Goal: Navigation & Orientation: Find specific page/section

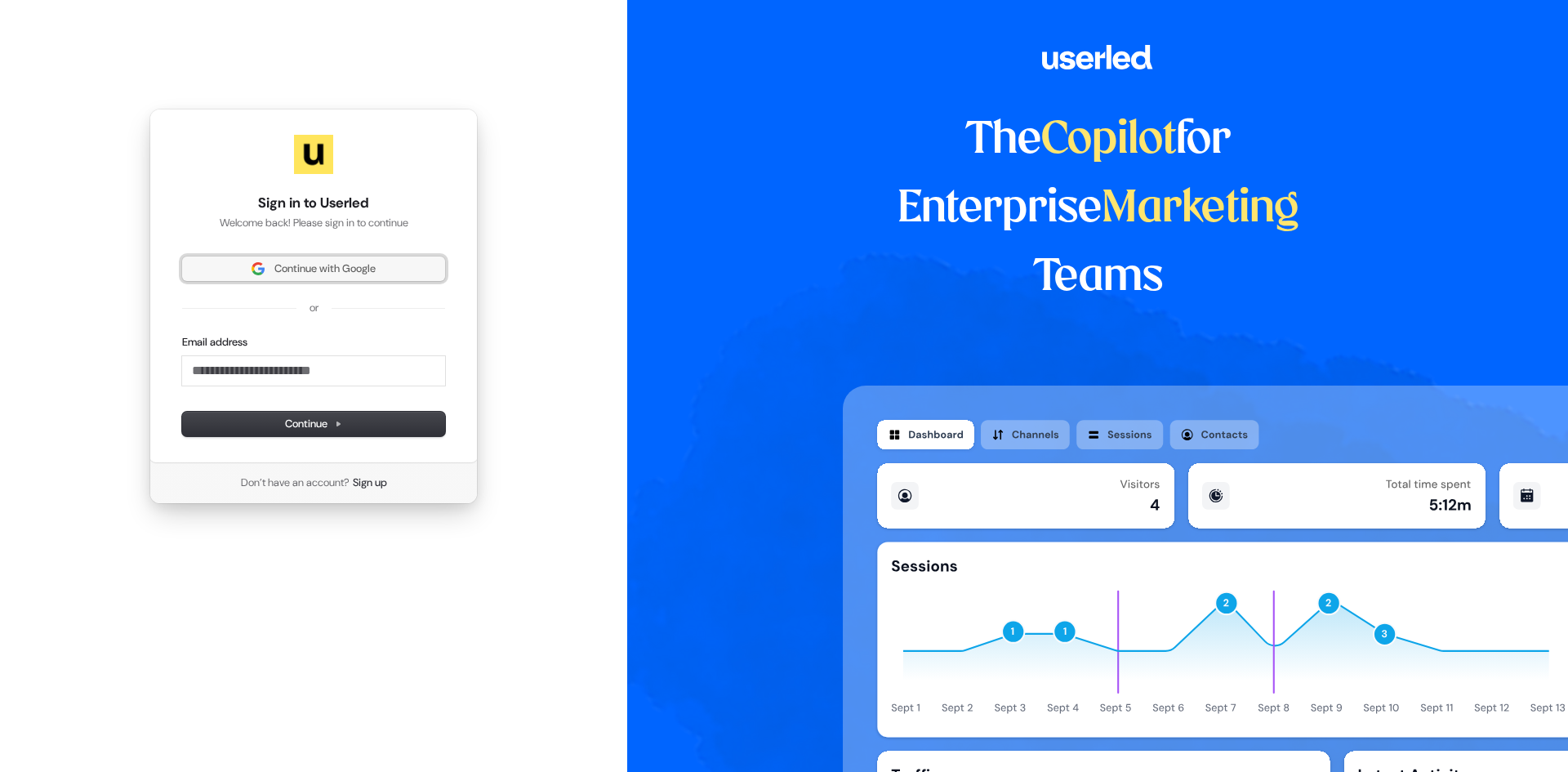
click at [274, 270] on span "Continue with Google" at bounding box center [325, 268] width 101 height 15
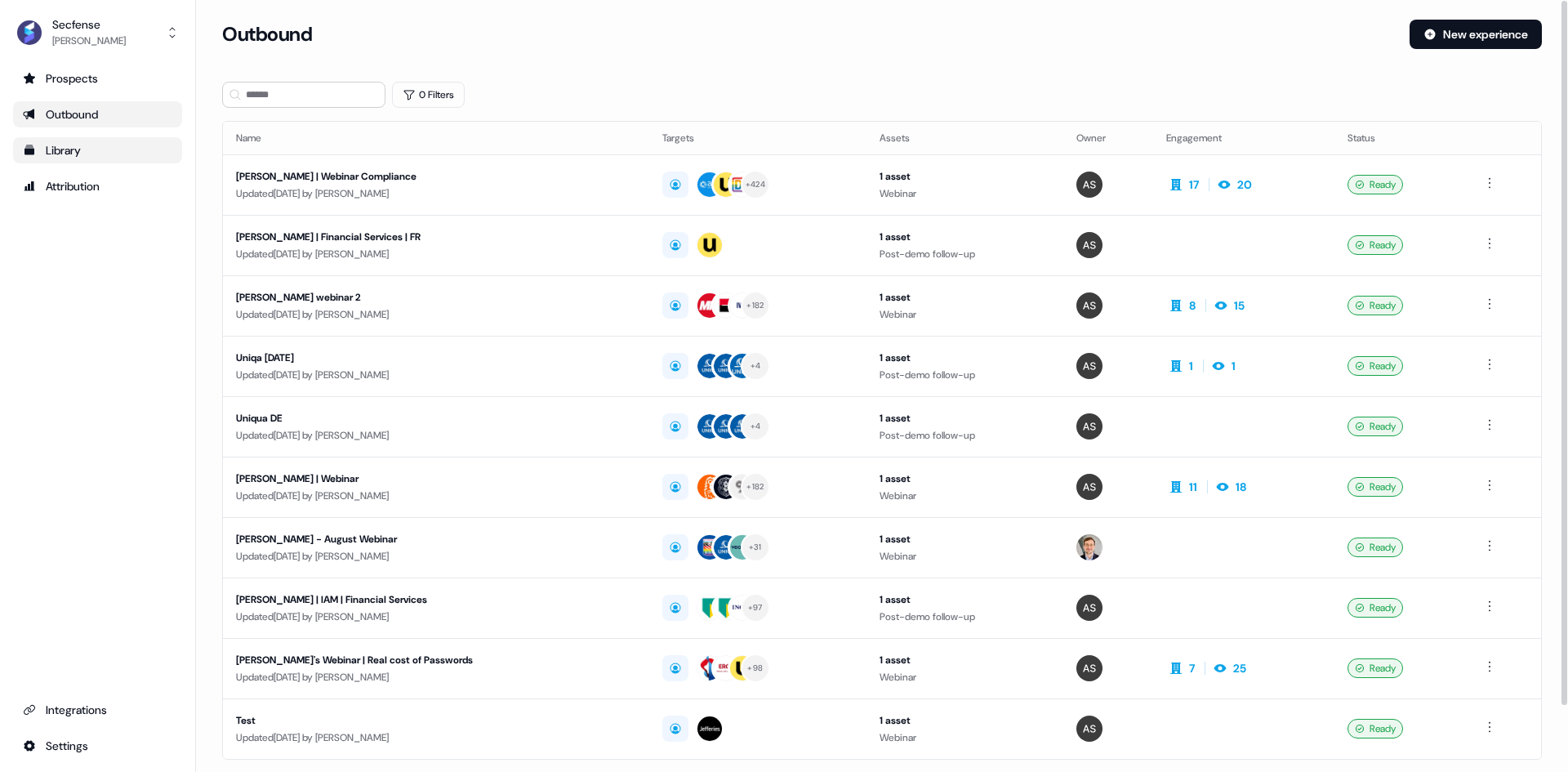
click at [124, 150] on div "Library" at bounding box center [97, 150] width 149 height 16
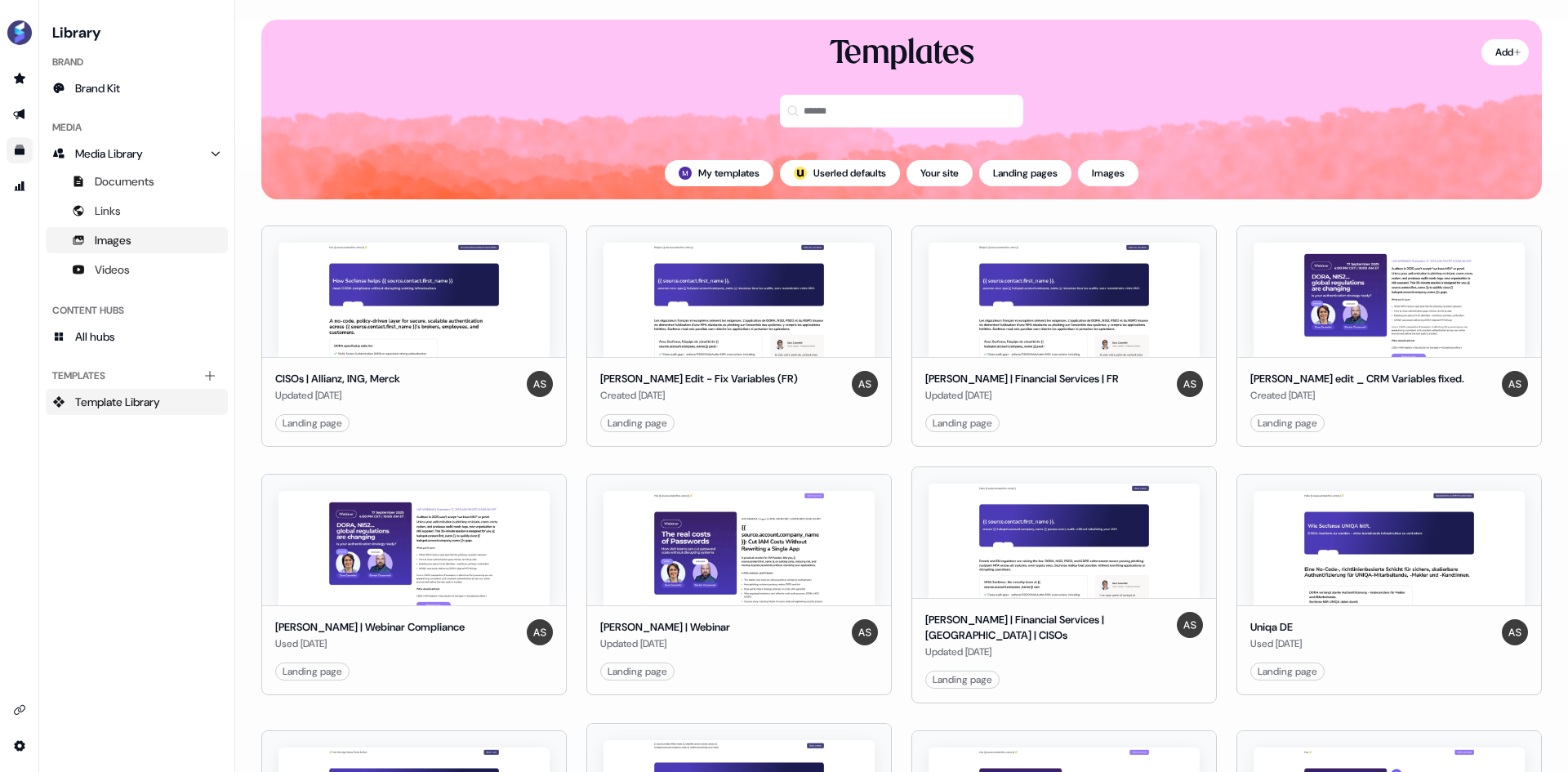
click at [120, 244] on span "Images" at bounding box center [112, 239] width 37 height 16
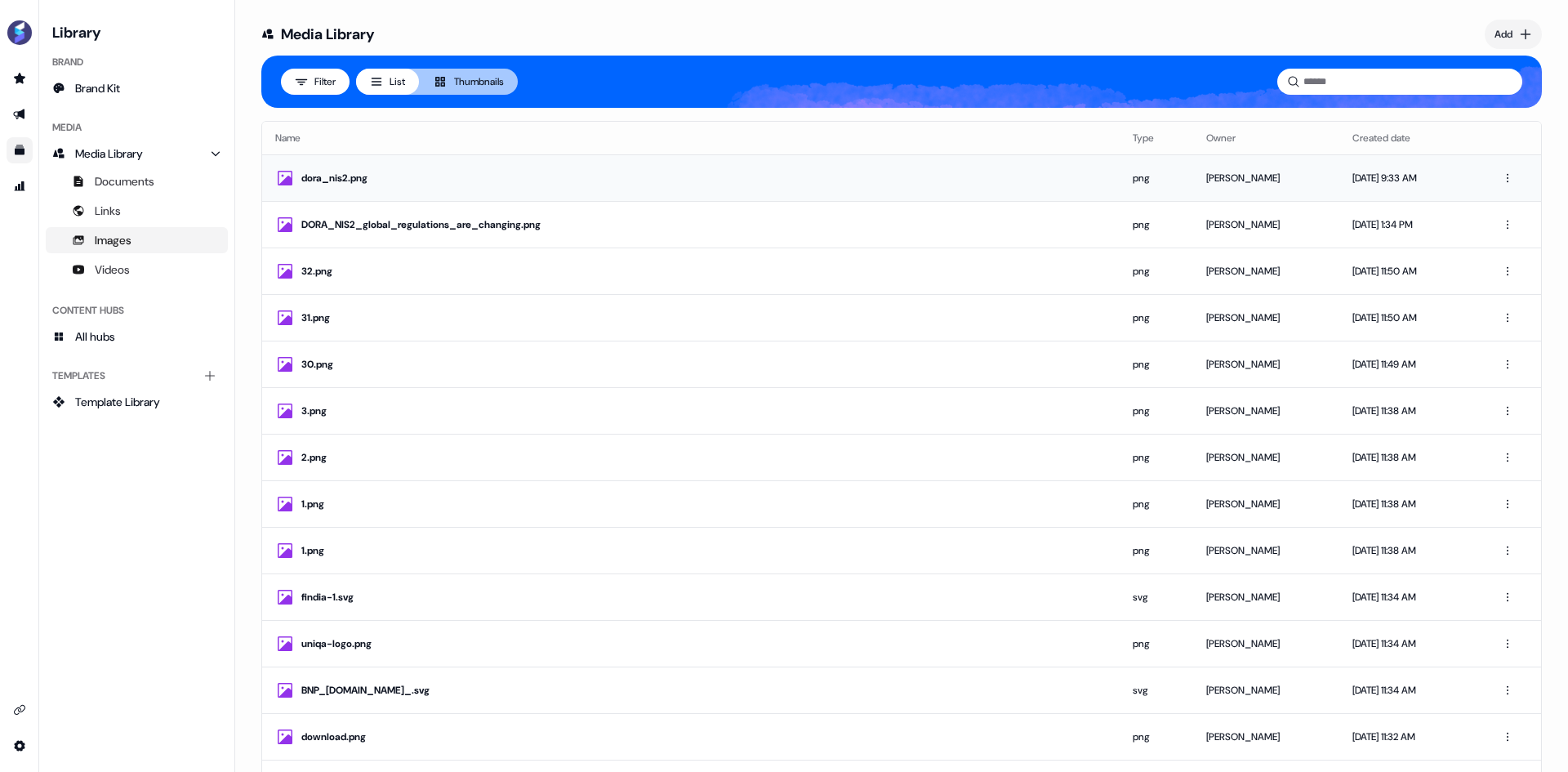
click at [516, 181] on div "dora_nis2.png" at bounding box center [704, 178] width 805 height 16
click at [515, 314] on div "31.png" at bounding box center [704, 317] width 805 height 16
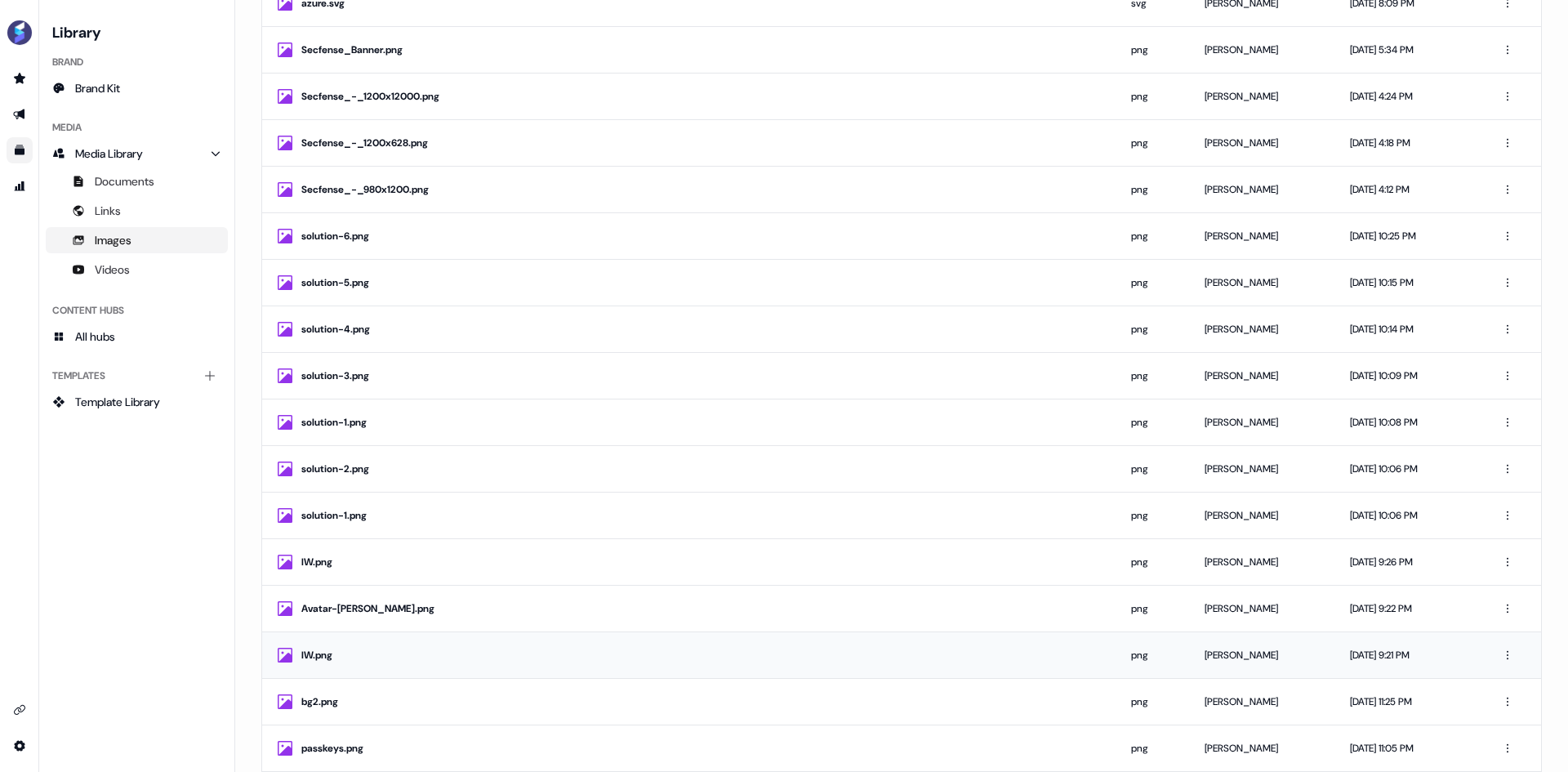
scroll to position [3184, 0]
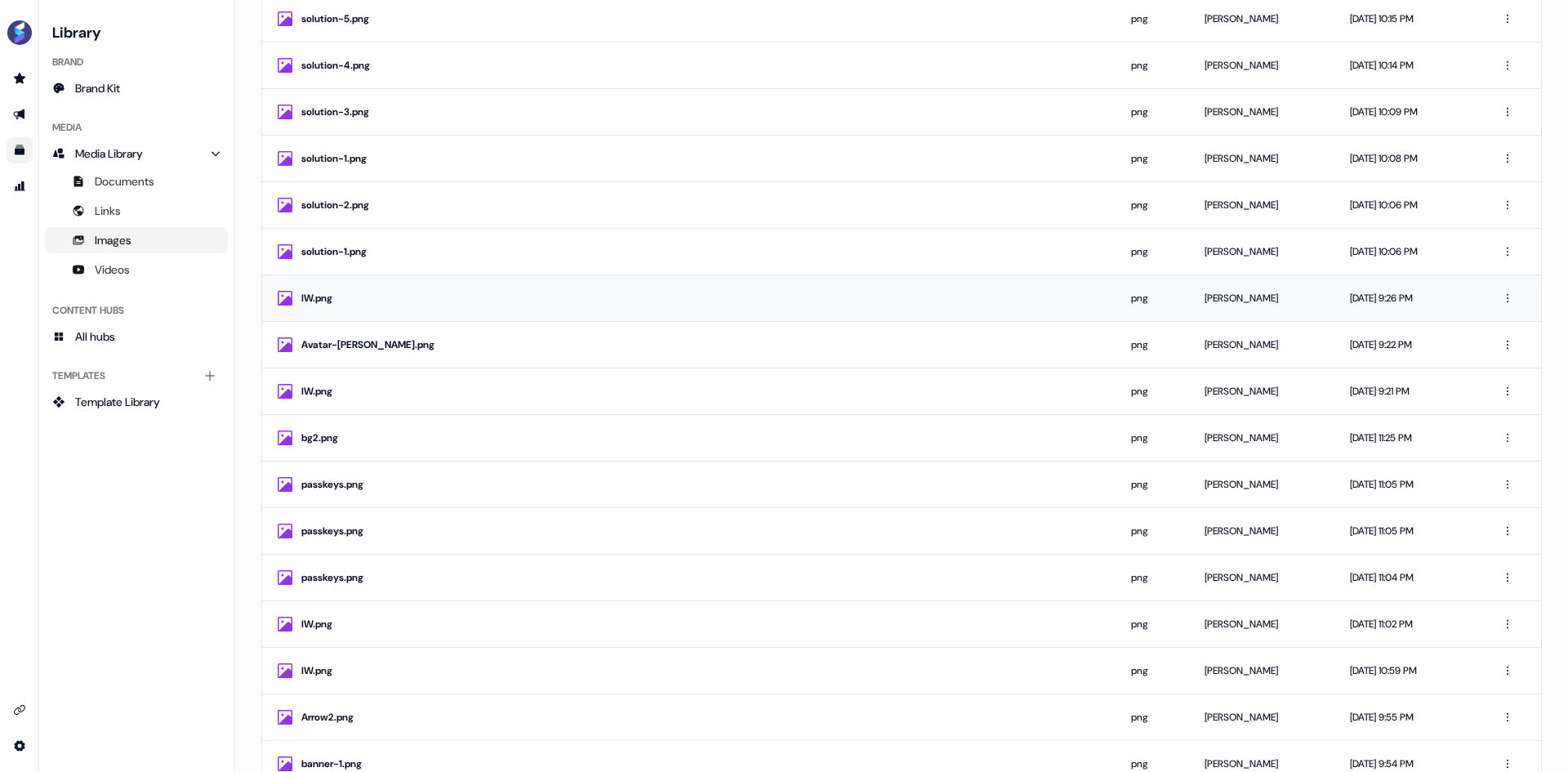
click at [826, 295] on div "IW.png" at bounding box center [703, 298] width 804 height 16
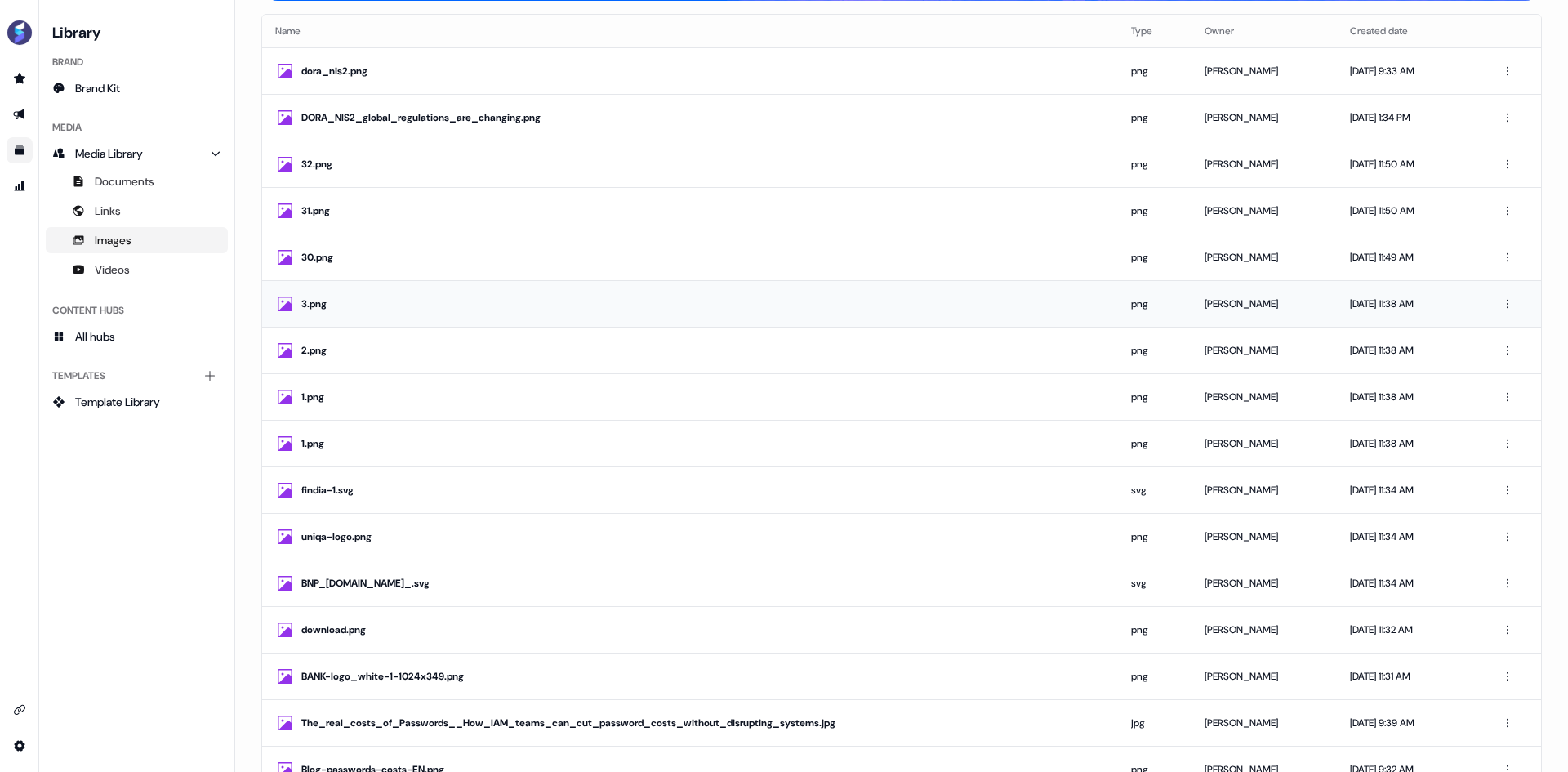
scroll to position [0, 0]
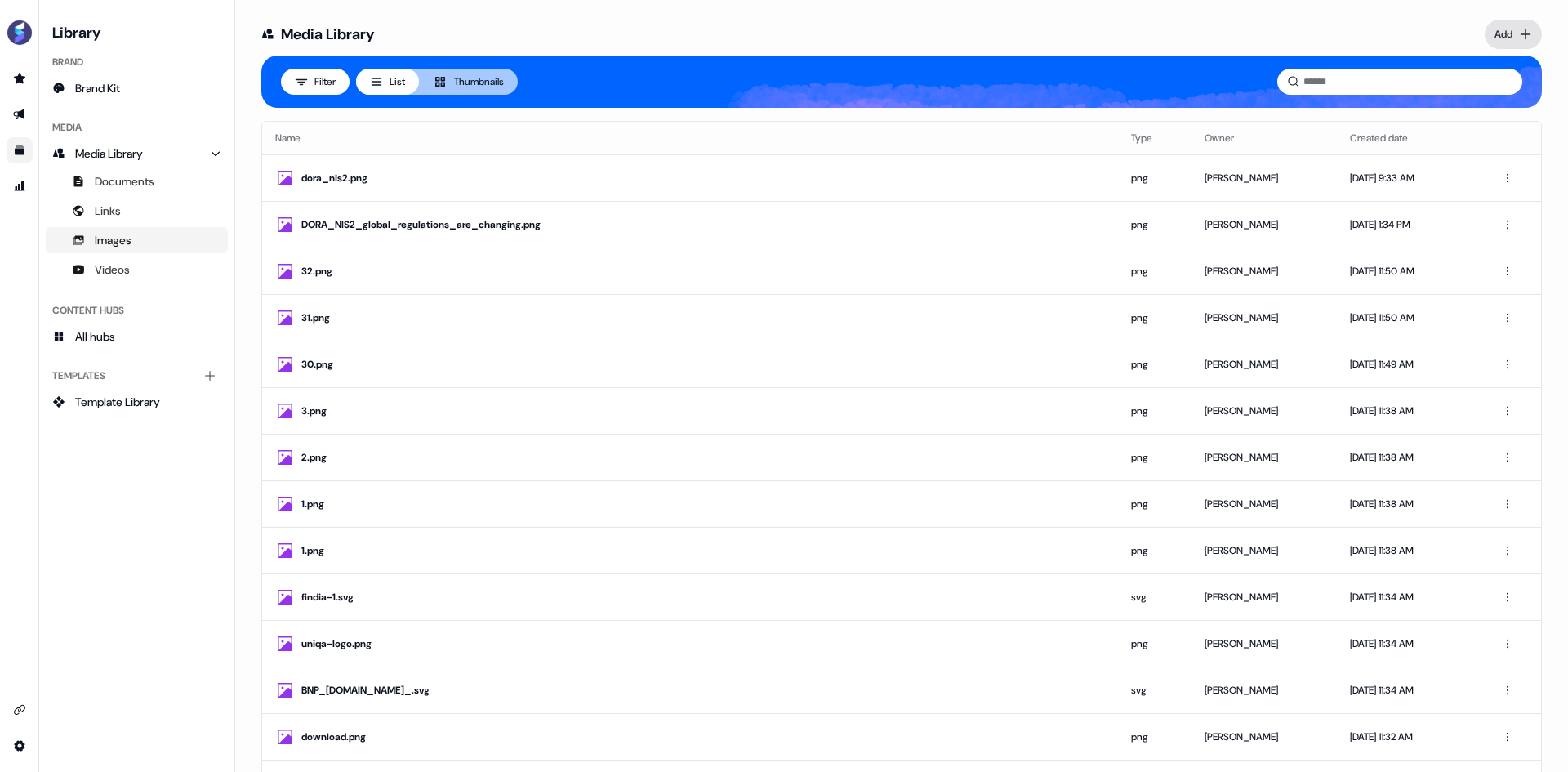
click at [1504, 34] on html "For the best experience switch devices to a bigger screen. Go to [DOMAIN_NAME] …" at bounding box center [784, 396] width 1568 height 793
click at [748, 28] on html "For the best experience switch devices to a bigger screen. Go to [DOMAIN_NAME] …" at bounding box center [784, 396] width 1568 height 793
